Goal: Task Accomplishment & Management: Use online tool/utility

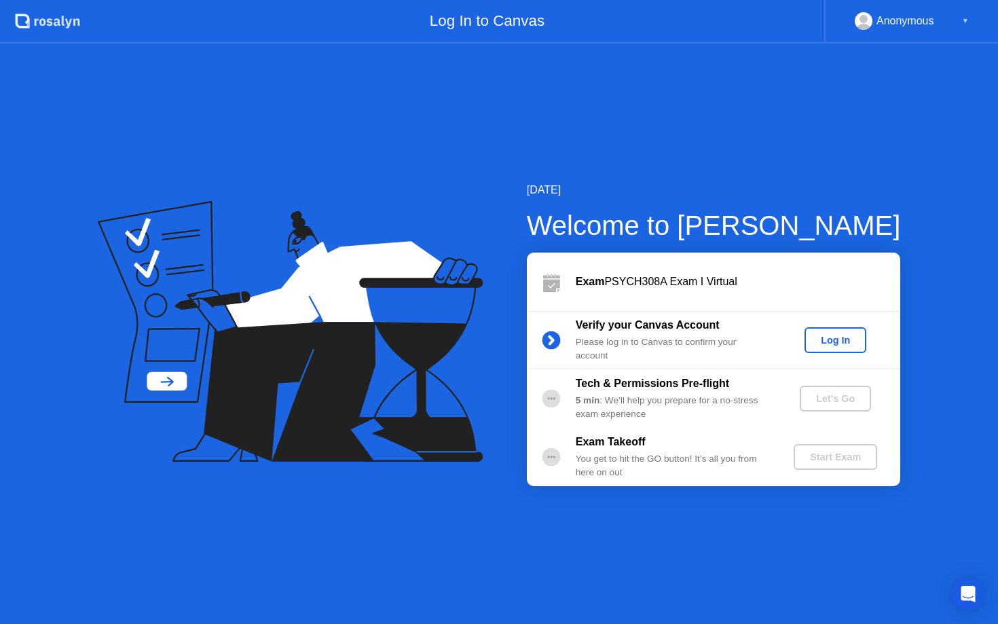
click at [853, 339] on div "Log In" at bounding box center [835, 340] width 51 height 11
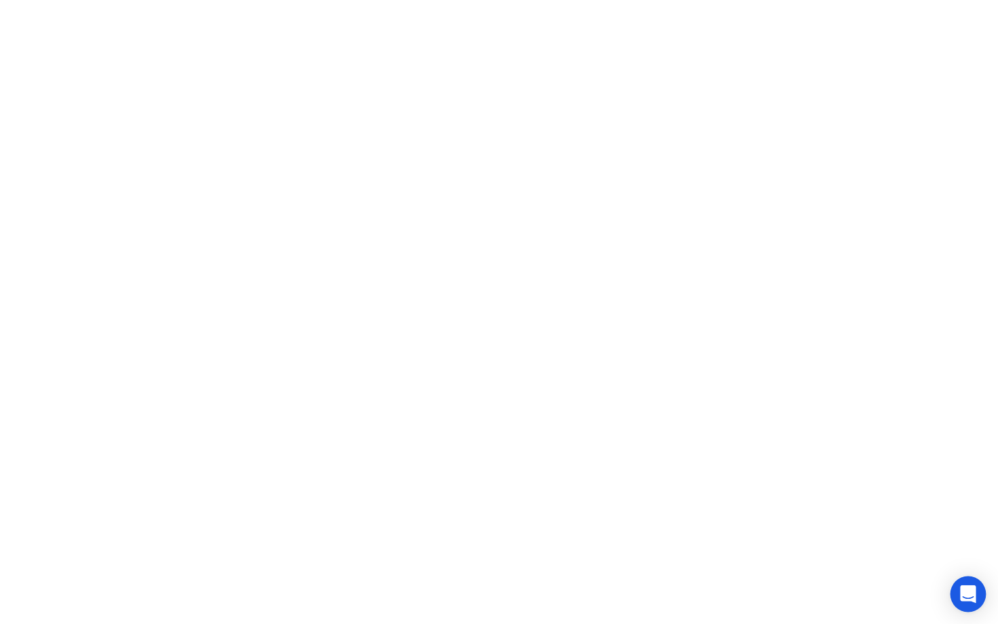
click at [961, 586] on icon "Open Intercom Messenger" at bounding box center [968, 594] width 18 height 18
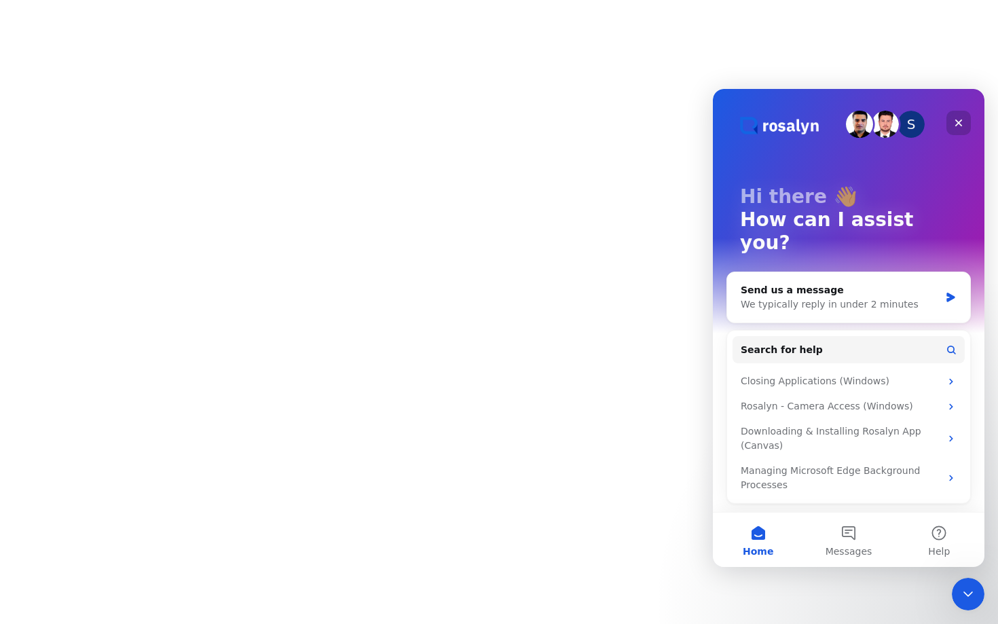
click at [958, 123] on icon "Close" at bounding box center [958, 123] width 7 height 7
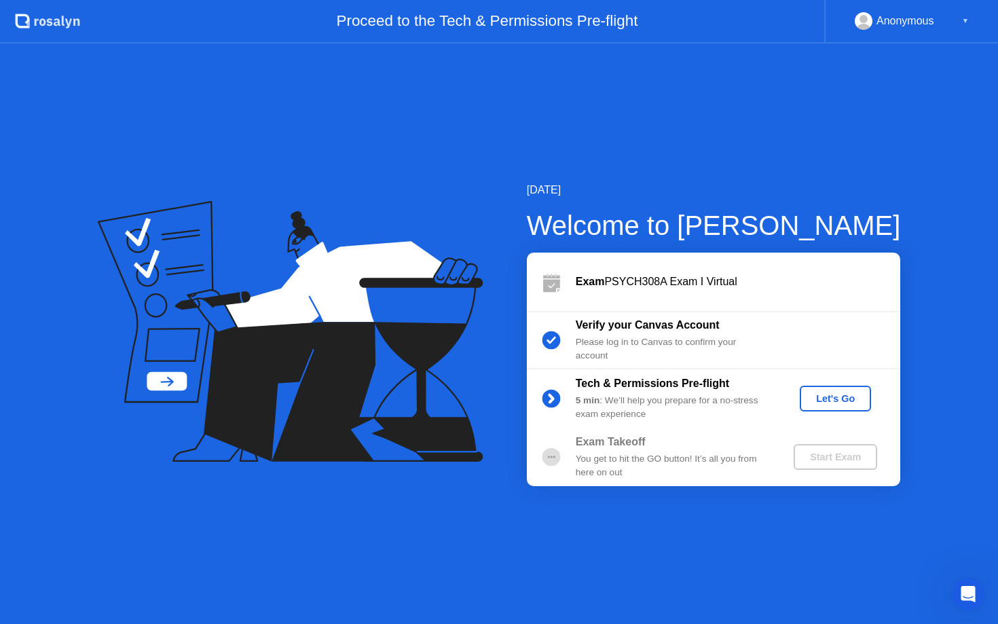
click at [826, 399] on div "Let's Go" at bounding box center [835, 398] width 60 height 11
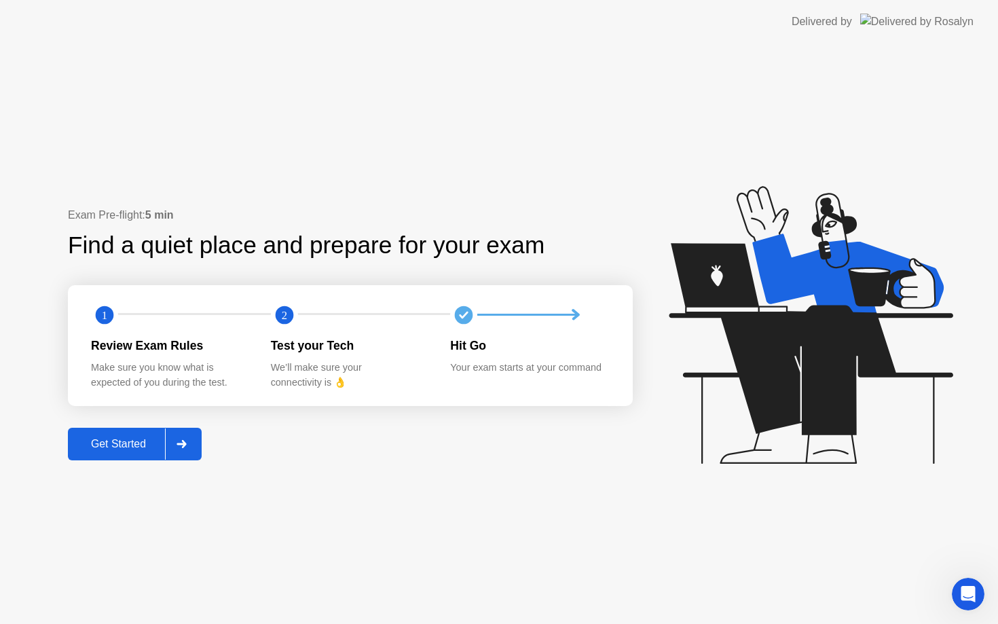
click at [191, 443] on div at bounding box center [181, 443] width 33 height 31
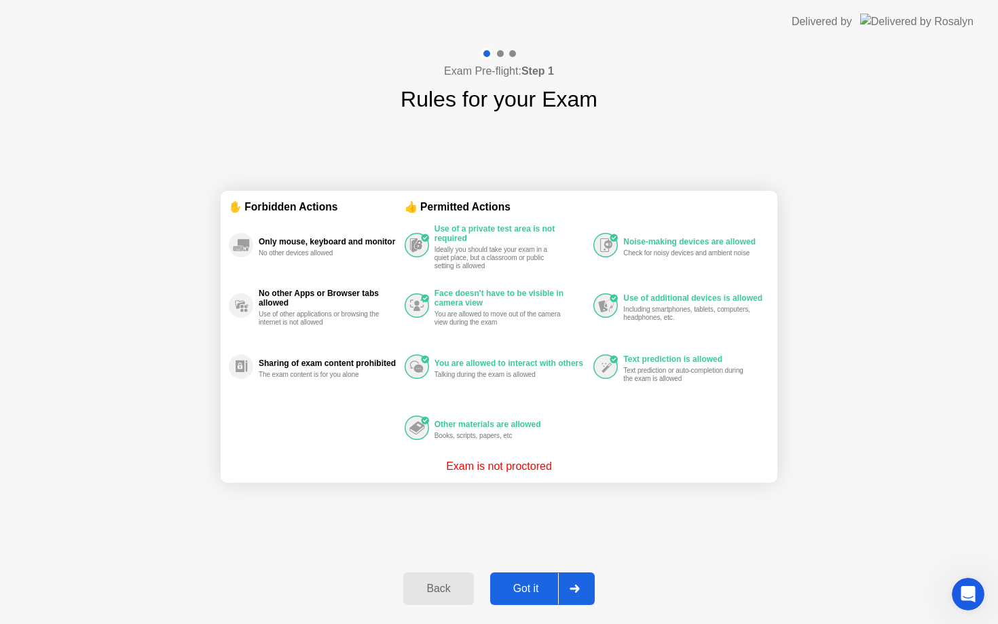
click at [567, 593] on div at bounding box center [574, 588] width 33 height 31
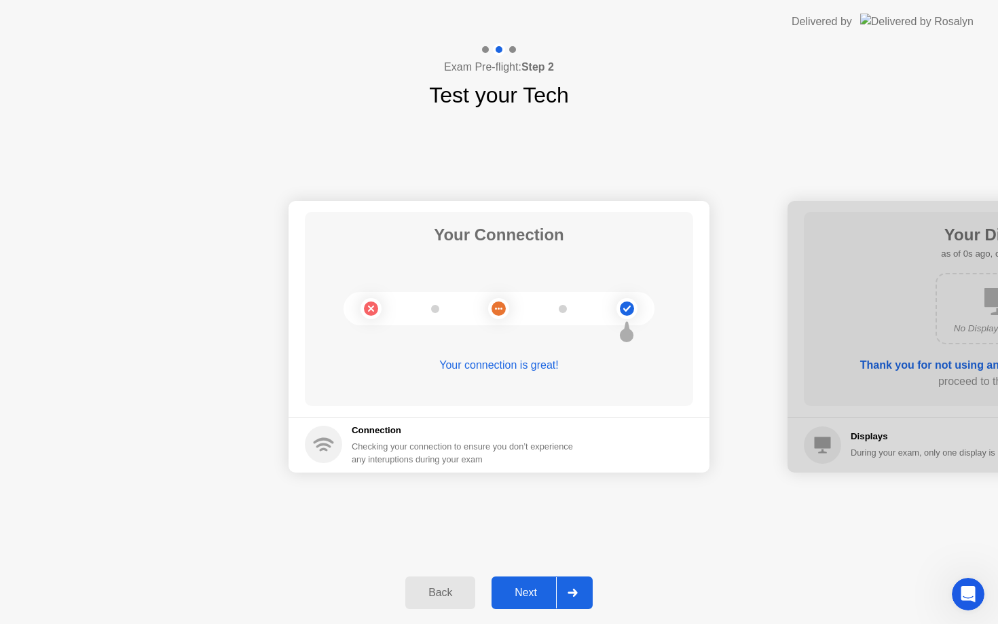
click at [567, 593] on div at bounding box center [572, 592] width 33 height 31
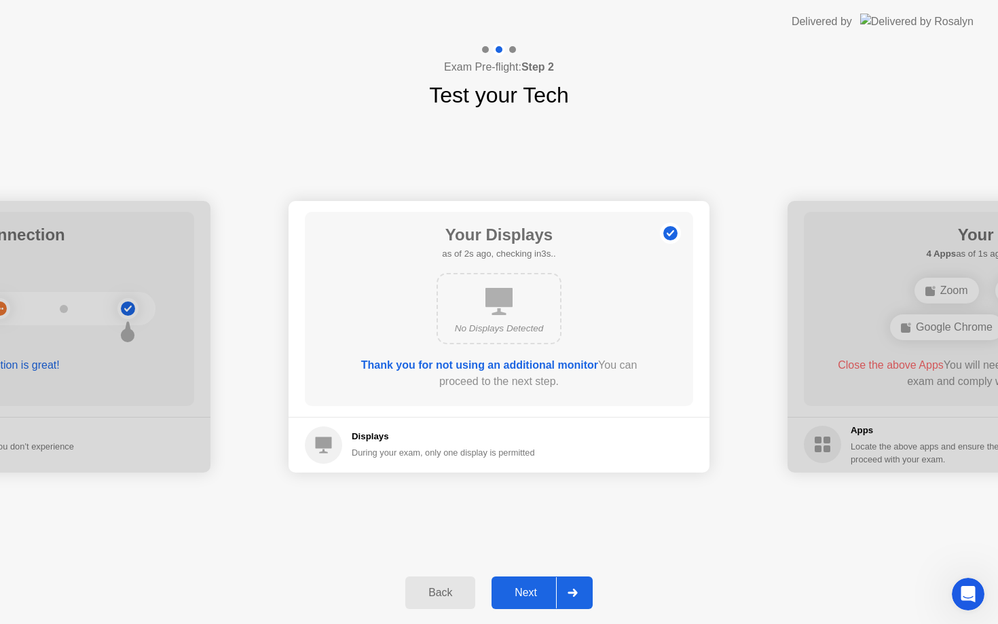
click at [567, 593] on div at bounding box center [572, 592] width 33 height 31
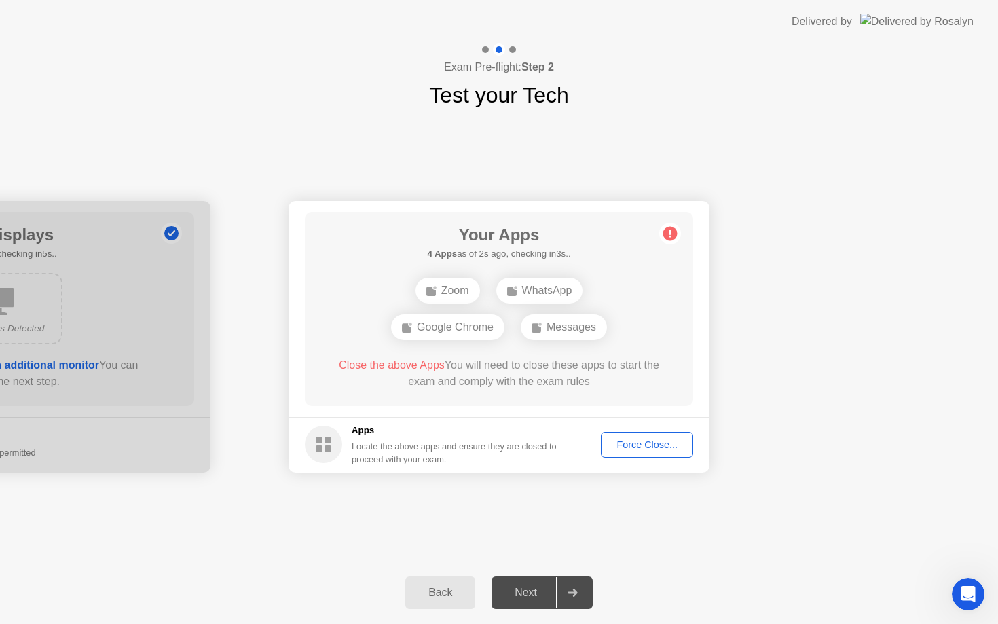
click at [648, 448] on div "Force Close..." at bounding box center [647, 444] width 83 height 11
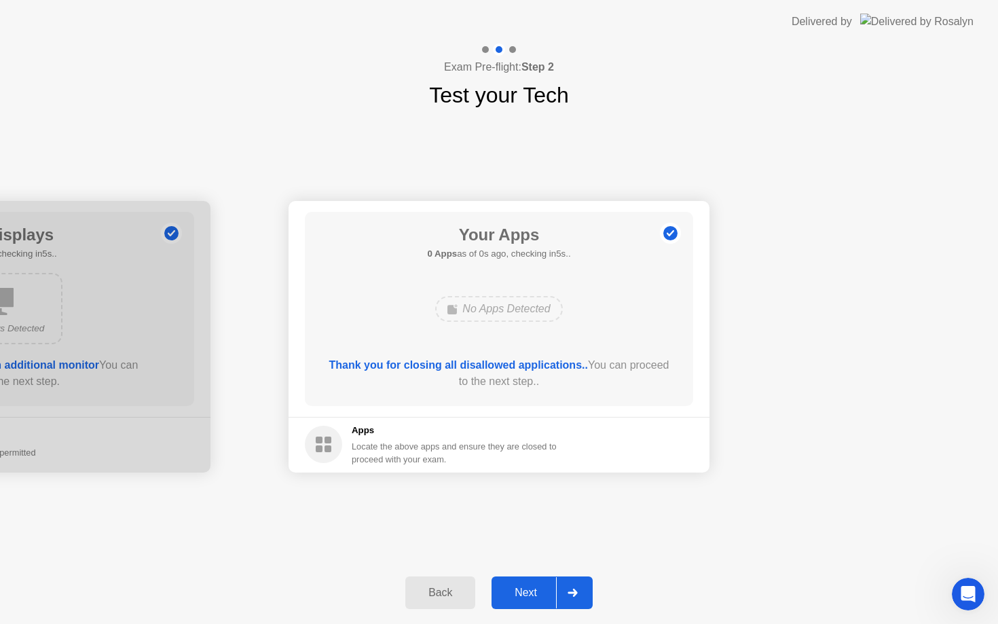
click at [562, 591] on div at bounding box center [572, 592] width 33 height 31
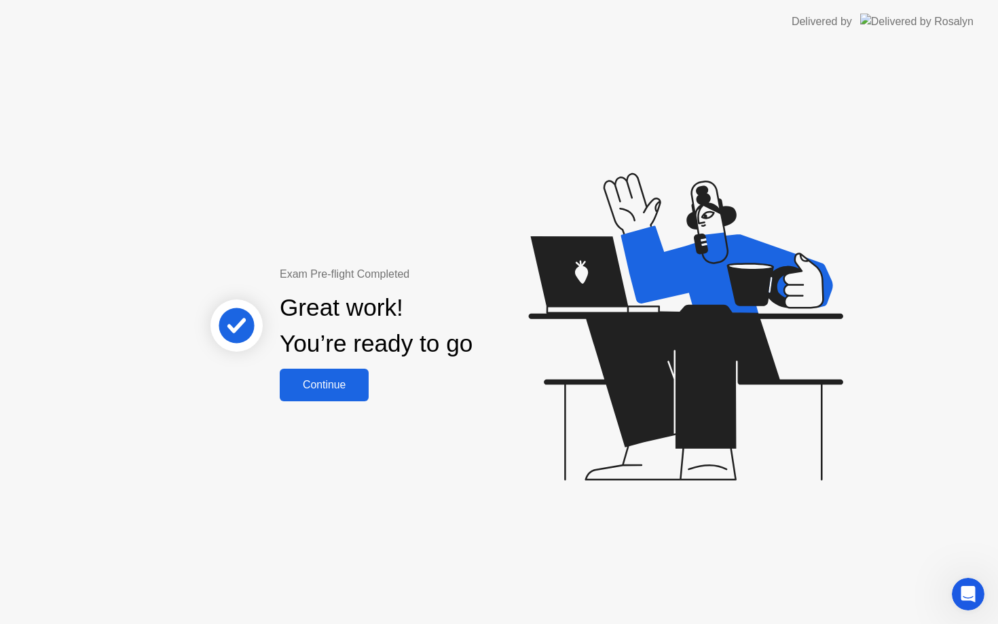
click at [351, 391] on div "Continue" at bounding box center [324, 385] width 81 height 12
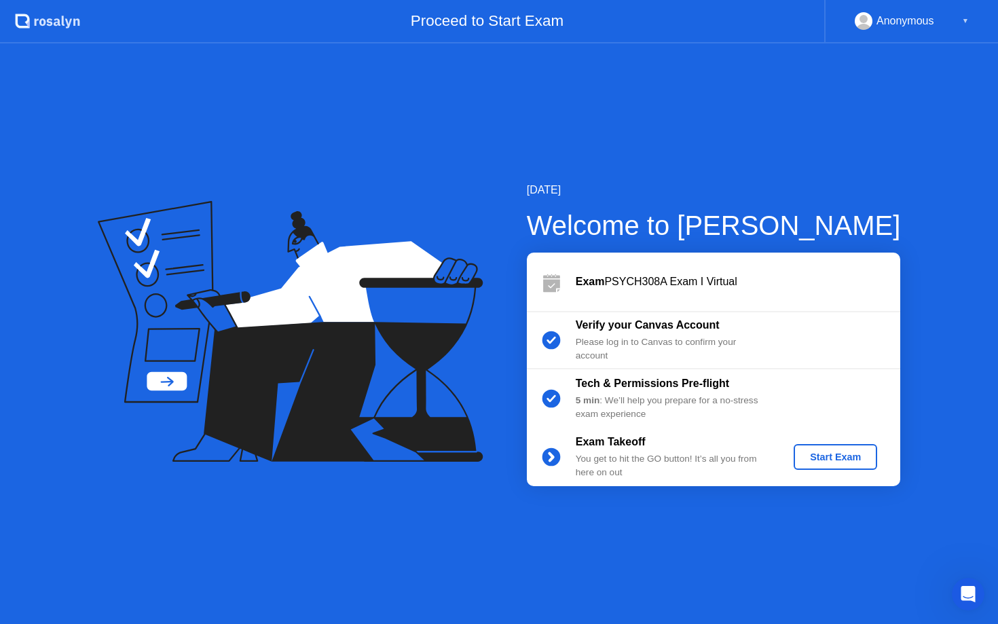
click at [841, 462] on div "Start Exam" at bounding box center [835, 457] width 73 height 11
